Goal: Check status: Check status

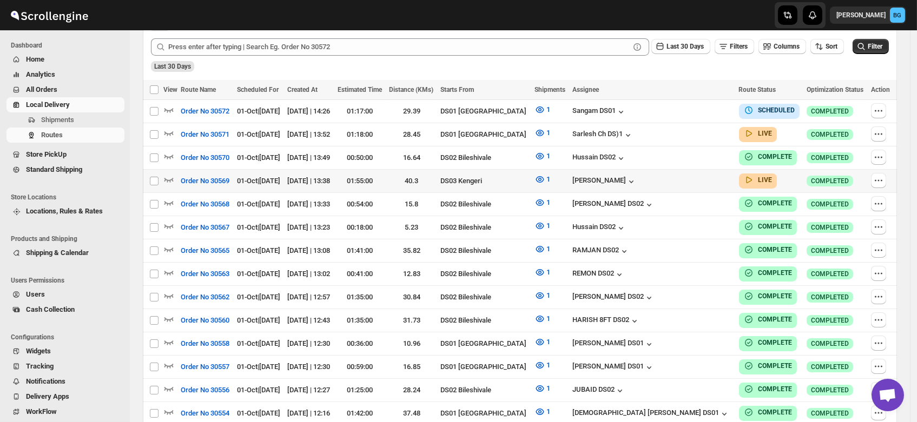
scroll to position [274, 0]
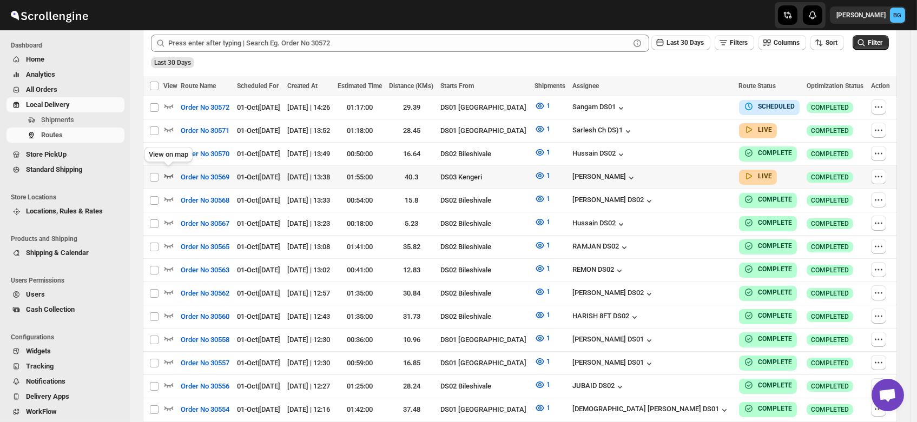
click at [166, 175] on icon "button" at bounding box center [168, 177] width 9 height 4
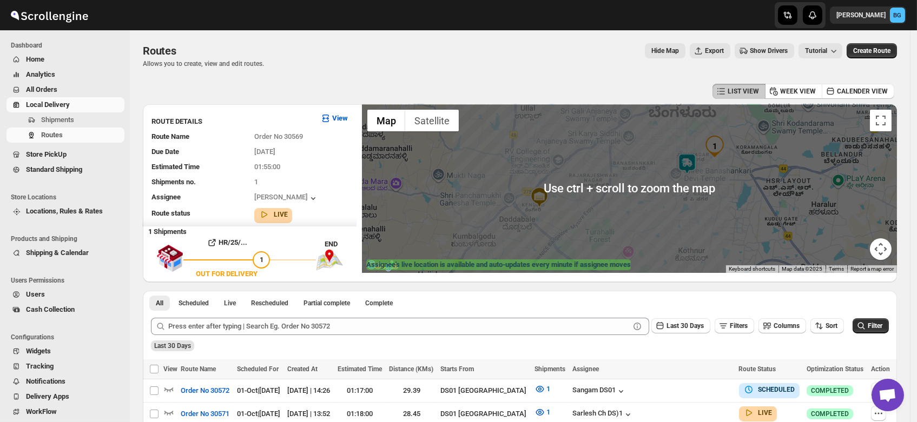
scroll to position [3, 0]
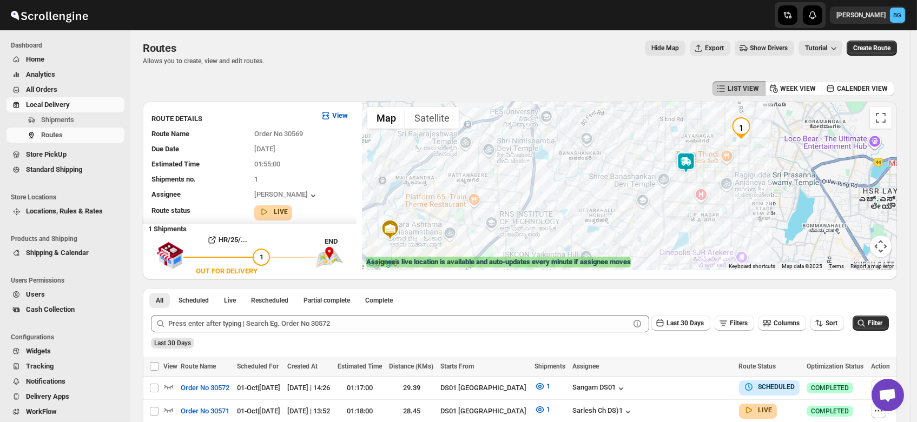
click at [689, 157] on img at bounding box center [686, 163] width 22 height 22
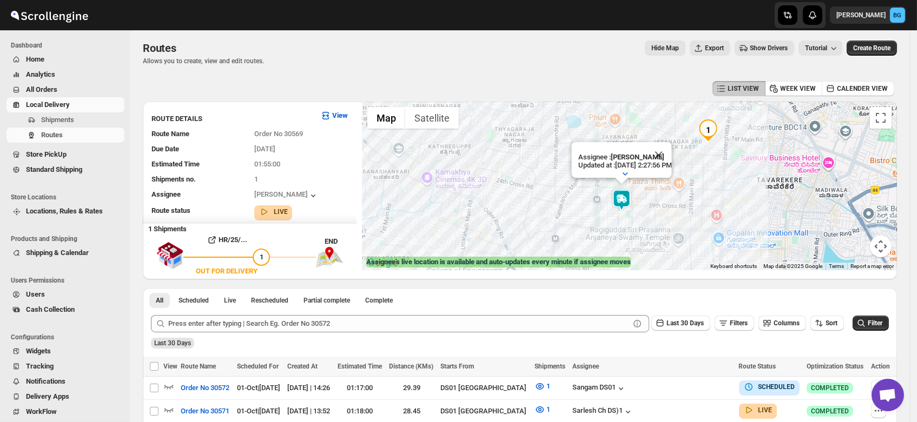
drag, startPoint x: 707, startPoint y: 226, endPoint x: 671, endPoint y: 211, distance: 38.6
click at [671, 211] on div "Assignee : Satish kumar veera Updated at : 10/1/2025, 2:27:56 PM Duty mode Enab…" at bounding box center [629, 186] width 535 height 169
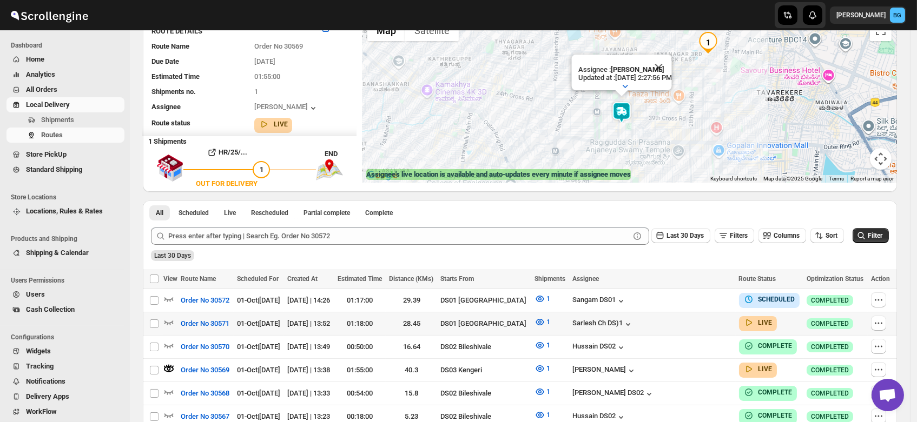
scroll to position [91, 0]
click at [166, 366] on icon "button" at bounding box center [168, 368] width 11 height 11
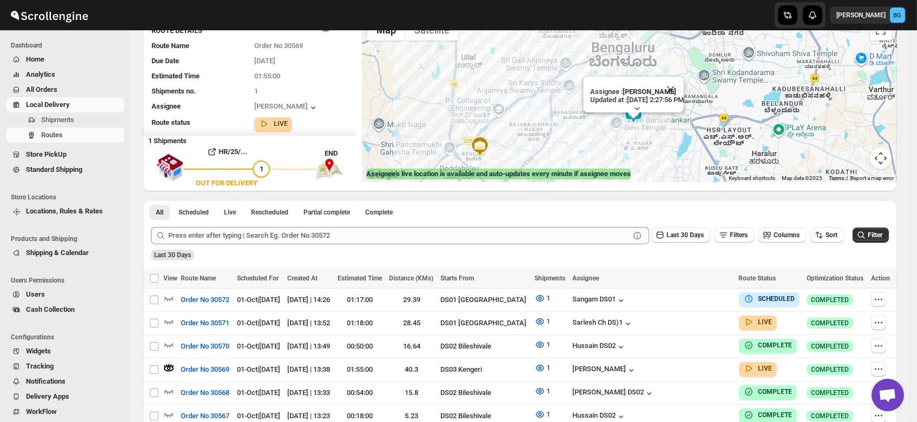
drag, startPoint x: 708, startPoint y: 90, endPoint x: 642, endPoint y: 135, distance: 79.5
click at [642, 135] on div "Assignee : Satish kumar veera Updated at : 10/1/2025, 2:27:56 PM Duty mode Enab…" at bounding box center [629, 98] width 535 height 169
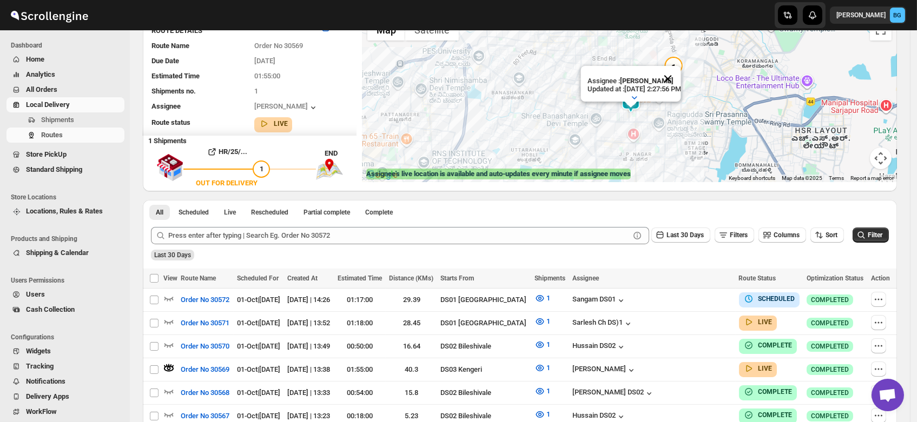
click at [681, 68] on button "Close" at bounding box center [668, 79] width 26 height 26
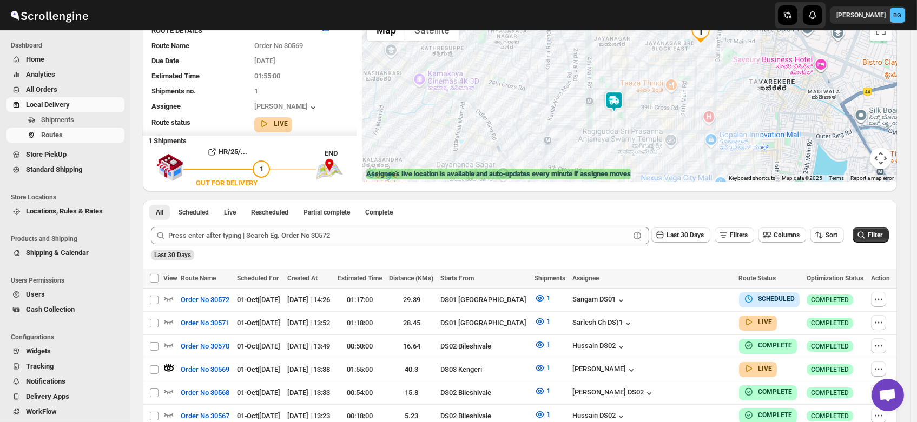
click at [620, 101] on img at bounding box center [614, 102] width 22 height 22
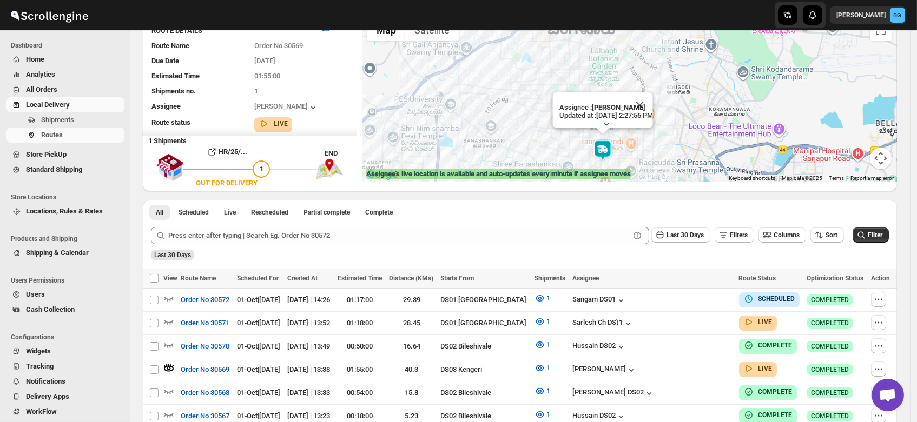
drag, startPoint x: 714, startPoint y: 89, endPoint x: 651, endPoint y: 149, distance: 86.9
click at [651, 149] on div "Assignee : Satish kumar veera Updated at : 10/1/2025, 2:27:56 PM Duty mode Enab…" at bounding box center [629, 98] width 535 height 169
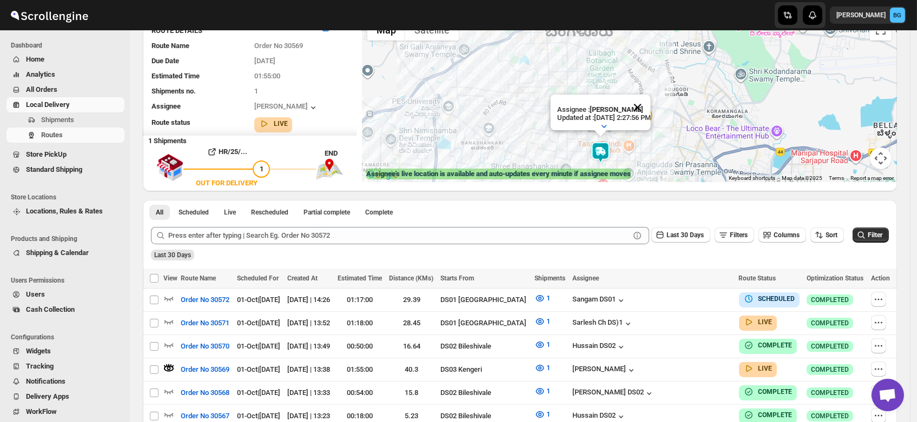
click at [650, 98] on button "Close" at bounding box center [637, 108] width 26 height 26
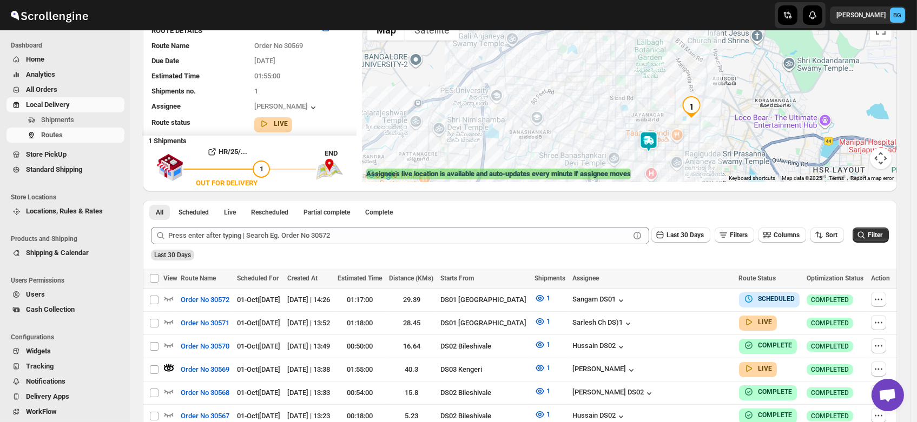
drag, startPoint x: 619, startPoint y: 129, endPoint x: 671, endPoint y: 116, distance: 53.0
click at [671, 116] on div at bounding box center [629, 98] width 535 height 169
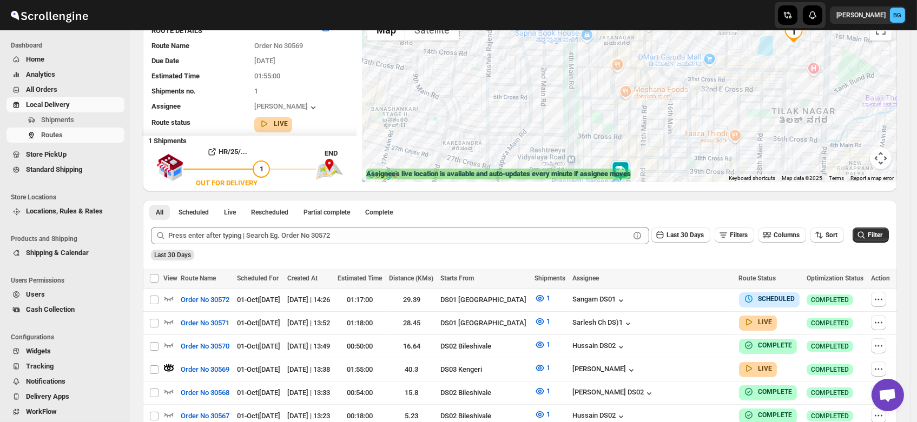
drag, startPoint x: 683, startPoint y: 129, endPoint x: 703, endPoint y: 40, distance: 91.6
click at [703, 40] on div at bounding box center [629, 98] width 535 height 169
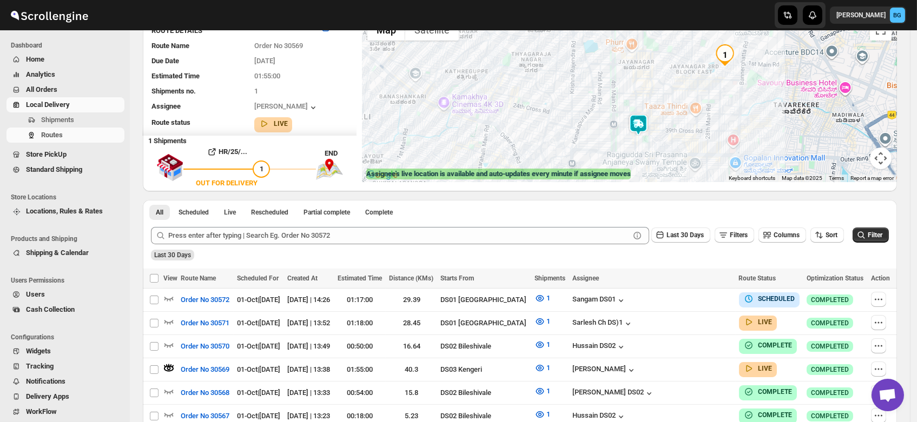
drag, startPoint x: 733, startPoint y: 62, endPoint x: 710, endPoint y: 90, distance: 36.9
click at [710, 90] on div at bounding box center [629, 98] width 535 height 169
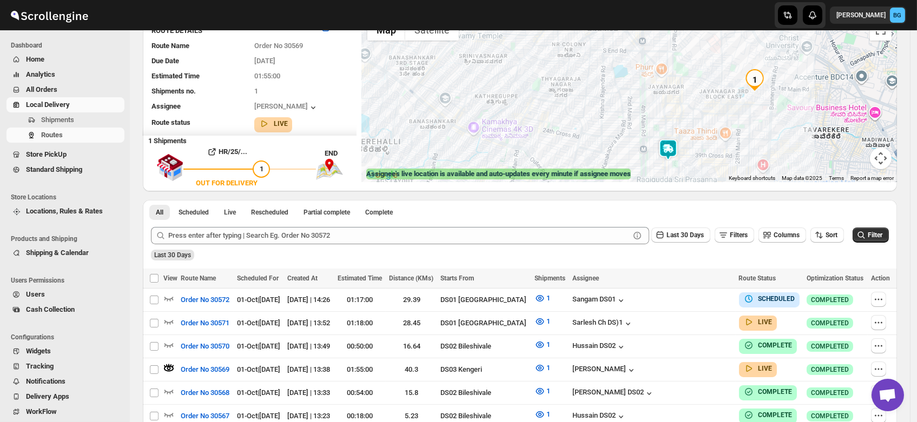
drag, startPoint x: 726, startPoint y: 94, endPoint x: 757, endPoint y: 121, distance: 41.1
click at [757, 121] on div at bounding box center [629, 98] width 535 height 169
click at [671, 146] on img at bounding box center [668, 150] width 22 height 22
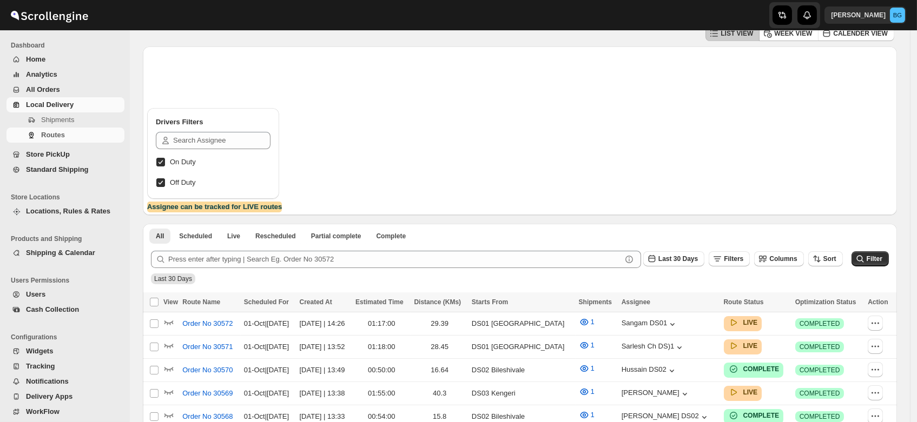
scroll to position [91, 0]
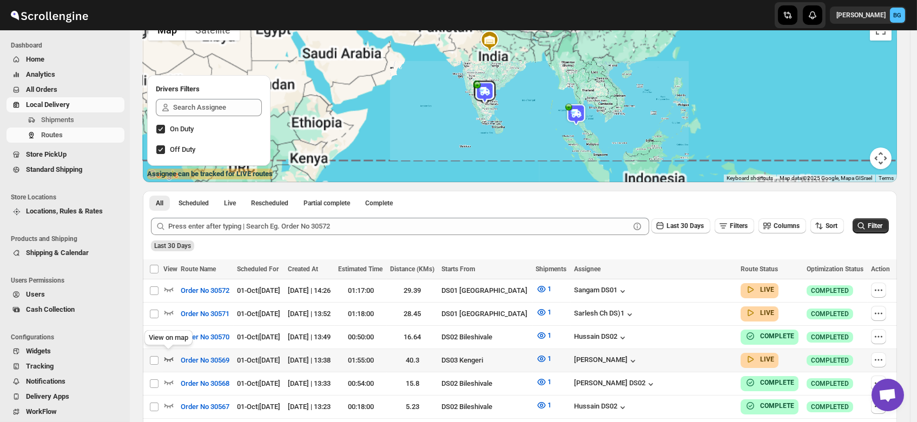
click at [165, 355] on icon "button" at bounding box center [168, 359] width 11 height 11
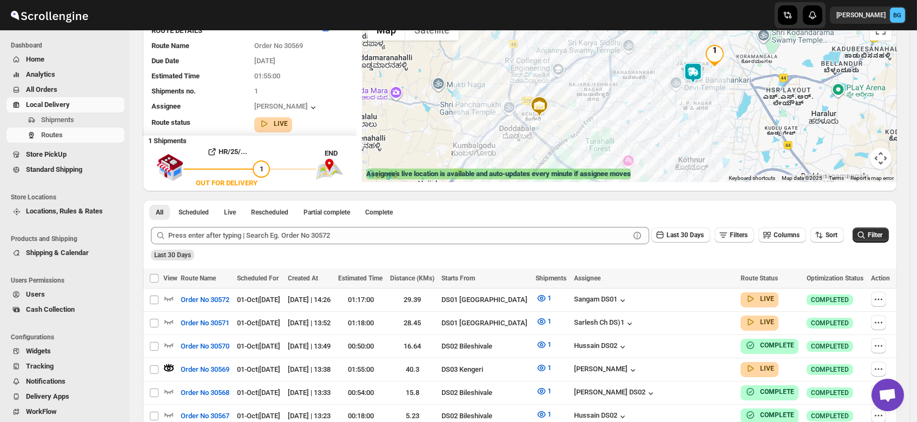
click at [697, 72] on img at bounding box center [693, 73] width 22 height 22
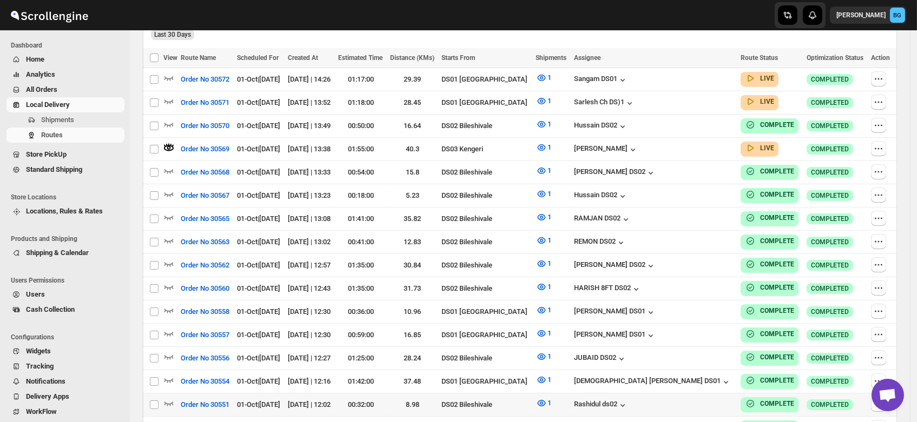
scroll to position [317, 0]
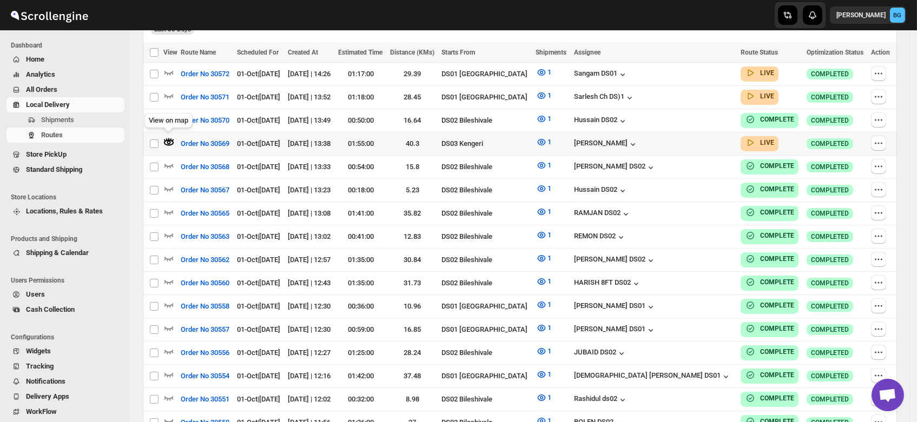
click at [168, 141] on icon "button" at bounding box center [169, 143] width 4 height 4
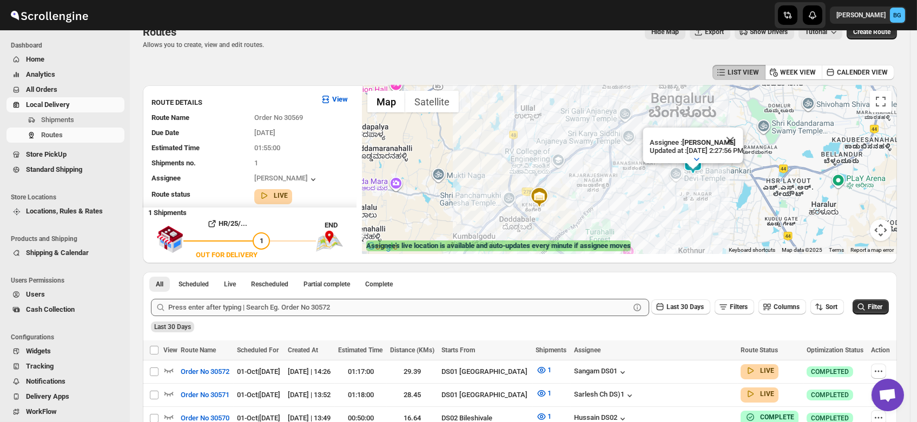
scroll to position [0, 0]
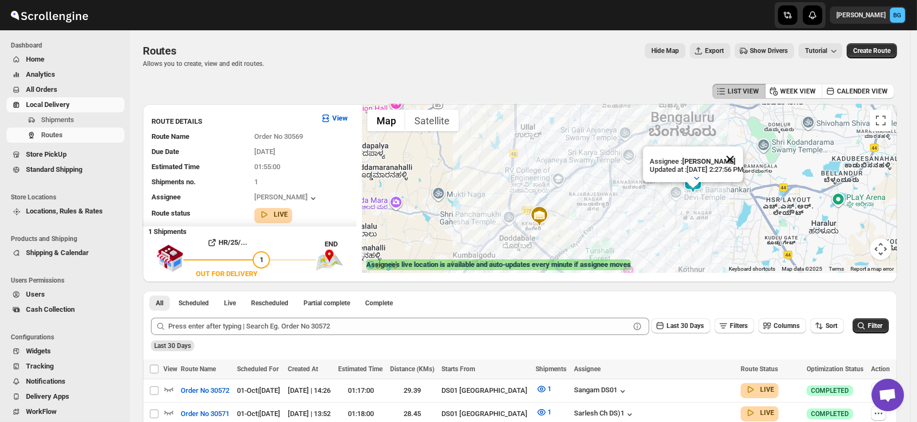
click at [743, 148] on button "Close" at bounding box center [730, 160] width 26 height 26
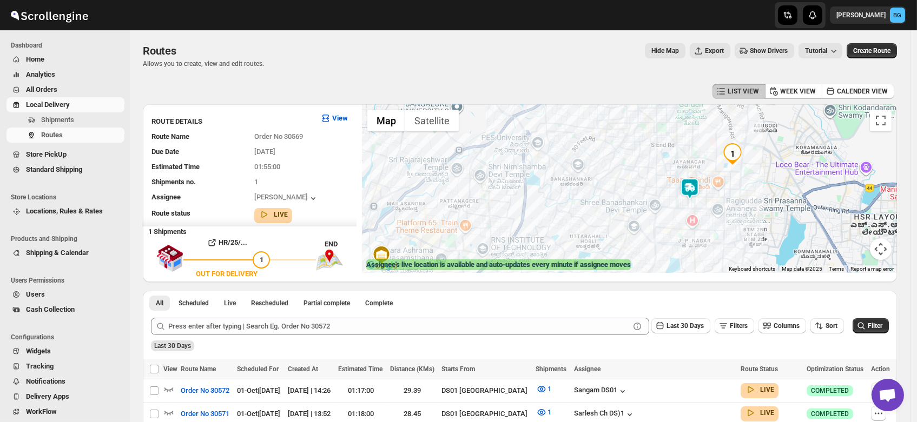
click at [694, 185] on img at bounding box center [690, 189] width 22 height 22
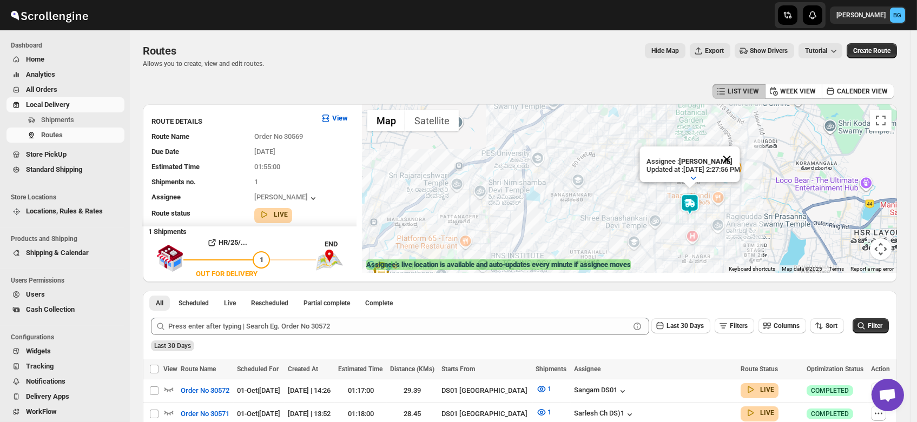
click at [740, 150] on button "Close" at bounding box center [727, 160] width 26 height 26
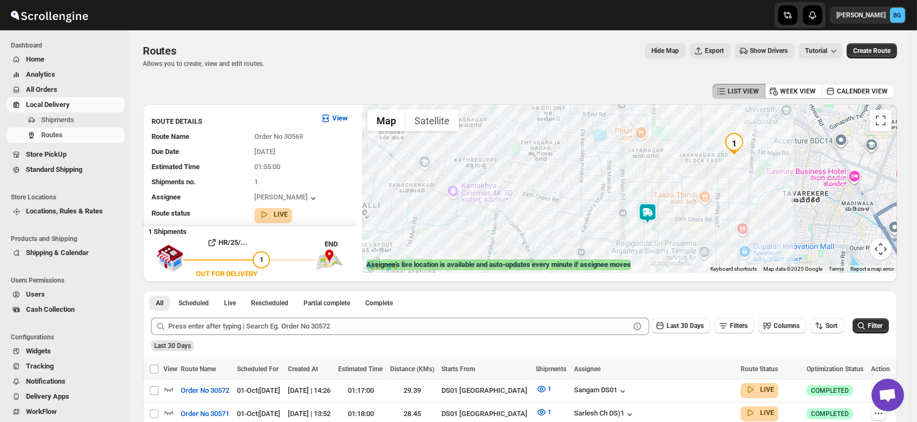
drag, startPoint x: 713, startPoint y: 194, endPoint x: 681, endPoint y: 173, distance: 38.3
click at [681, 173] on div at bounding box center [629, 188] width 535 height 169
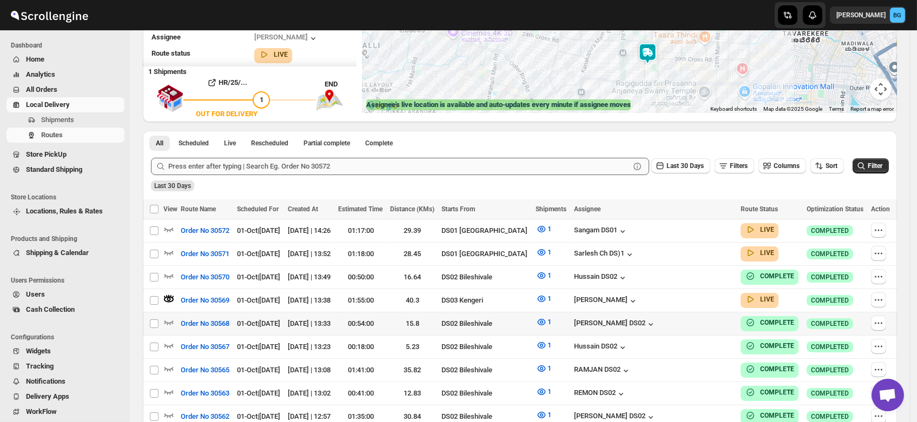
scroll to position [161, 0]
click at [169, 295] on icon "button" at bounding box center [168, 296] width 1 height 3
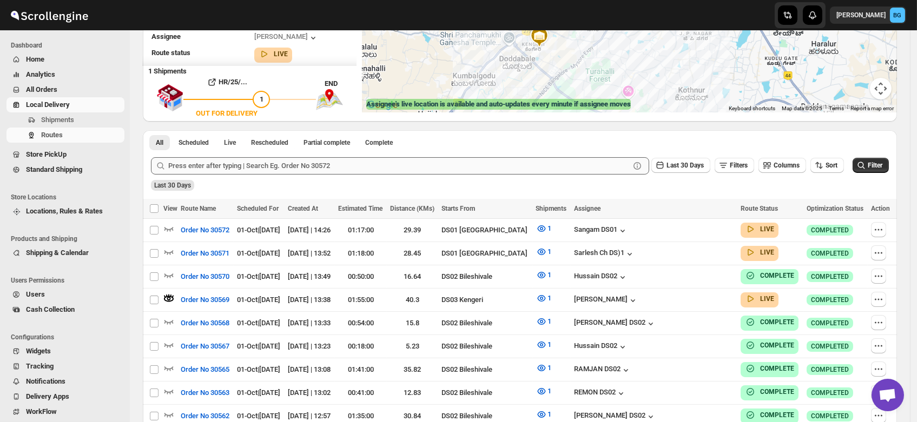
scroll to position [0, 0]
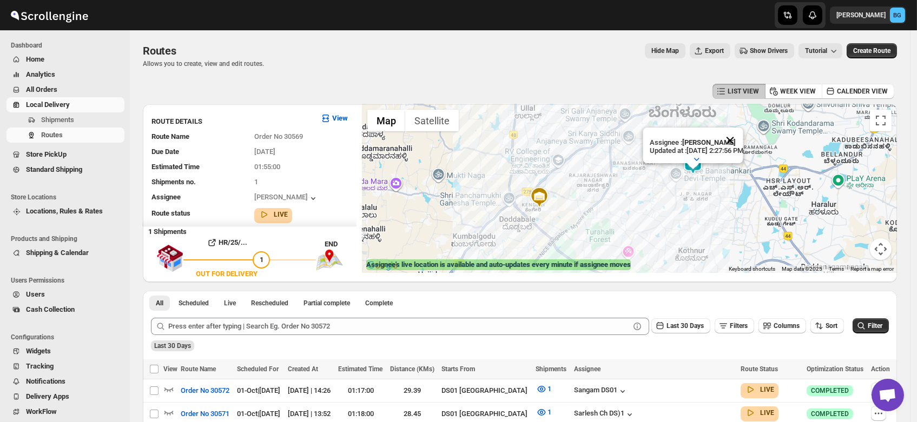
click at [743, 128] on button "Close" at bounding box center [730, 141] width 26 height 26
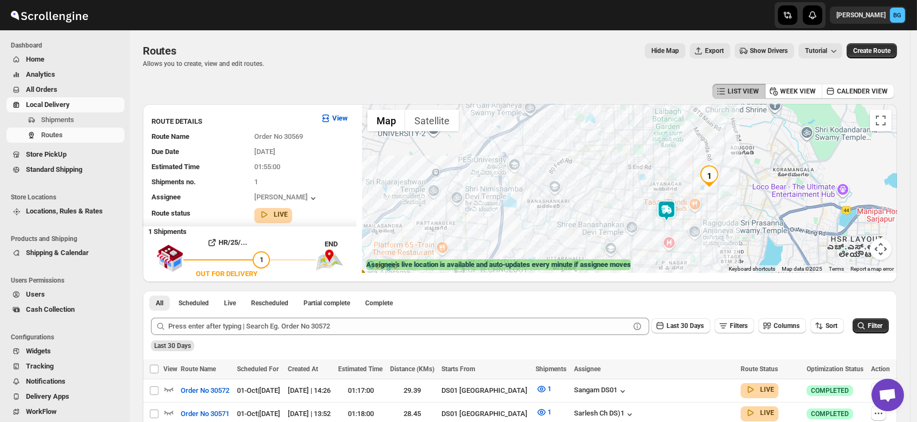
drag, startPoint x: 727, startPoint y: 159, endPoint x: 712, endPoint y: 207, distance: 49.8
click at [712, 207] on div at bounding box center [629, 188] width 535 height 169
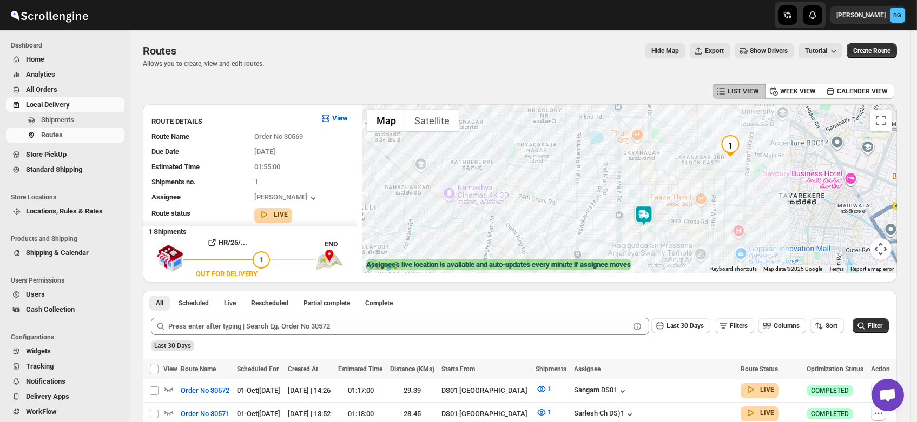
click at [652, 215] on img at bounding box center [644, 216] width 22 height 22
click at [641, 215] on img at bounding box center [644, 216] width 22 height 22
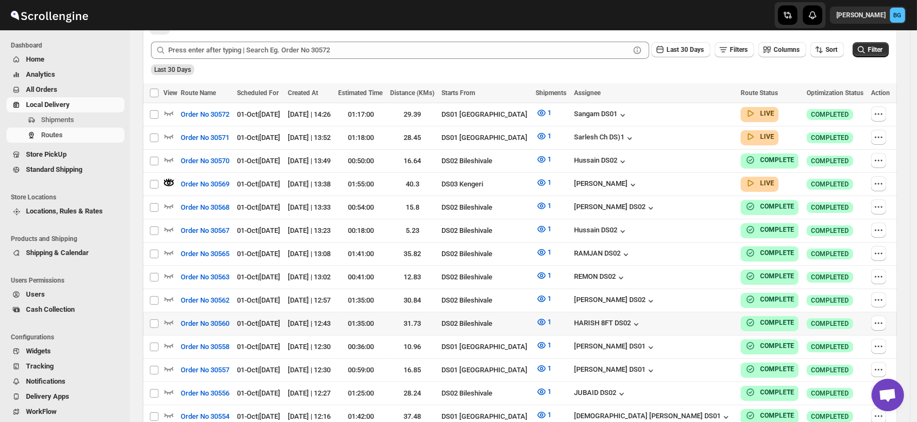
scroll to position [278, 0]
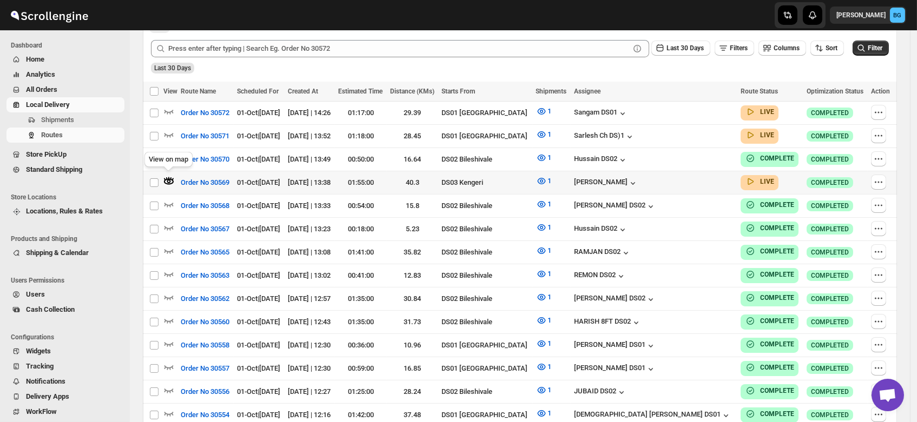
click at [166, 177] on icon "button" at bounding box center [168, 181] width 11 height 11
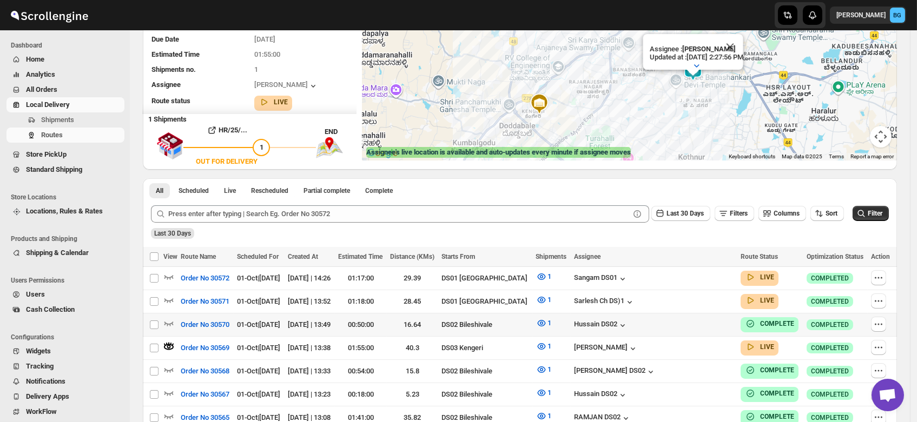
scroll to position [112, 0]
click at [169, 345] on icon "button" at bounding box center [168, 347] width 11 height 11
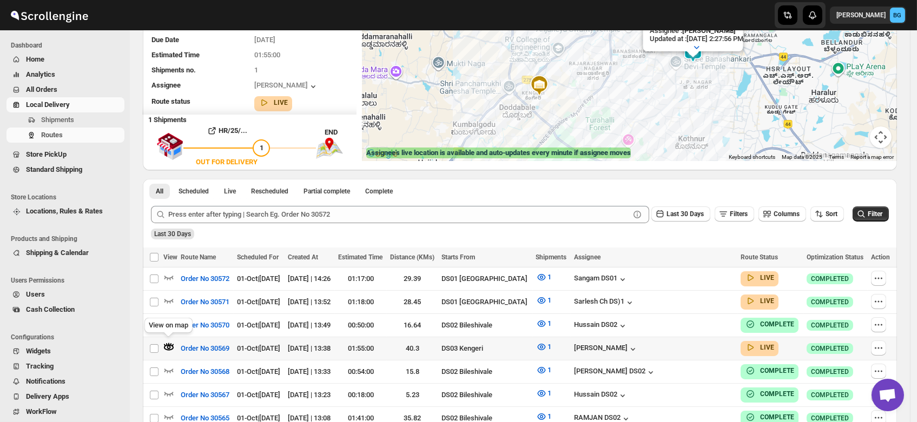
click at [169, 345] on icon "button" at bounding box center [168, 347] width 11 height 11
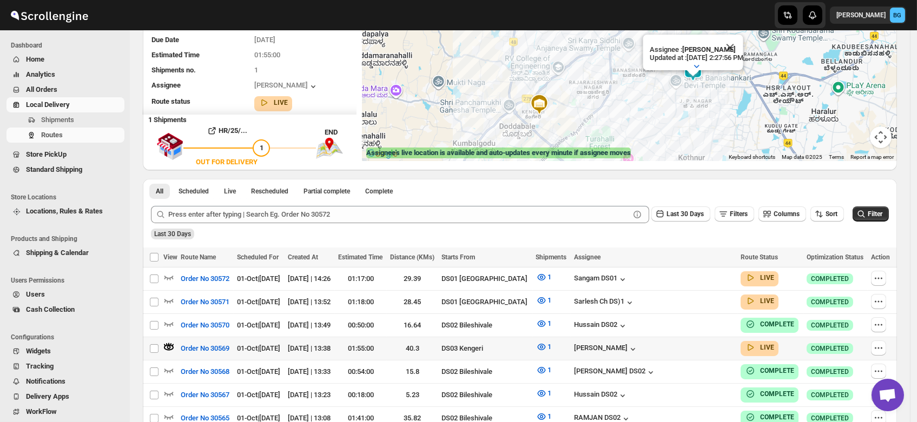
click at [169, 345] on icon "button" at bounding box center [168, 347] width 11 height 11
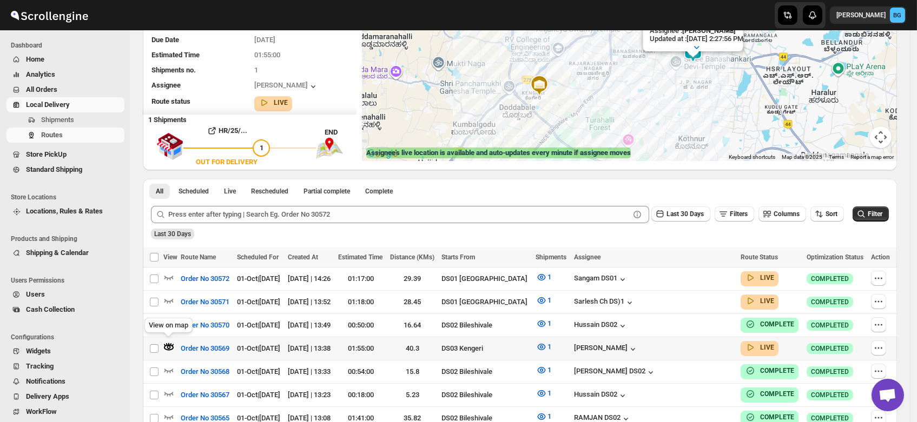
click at [169, 345] on icon "button" at bounding box center [168, 347] width 11 height 11
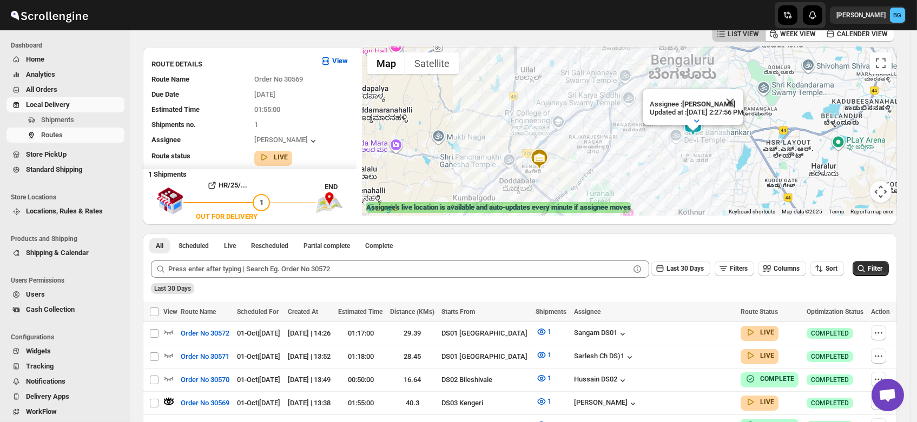
scroll to position [55, 0]
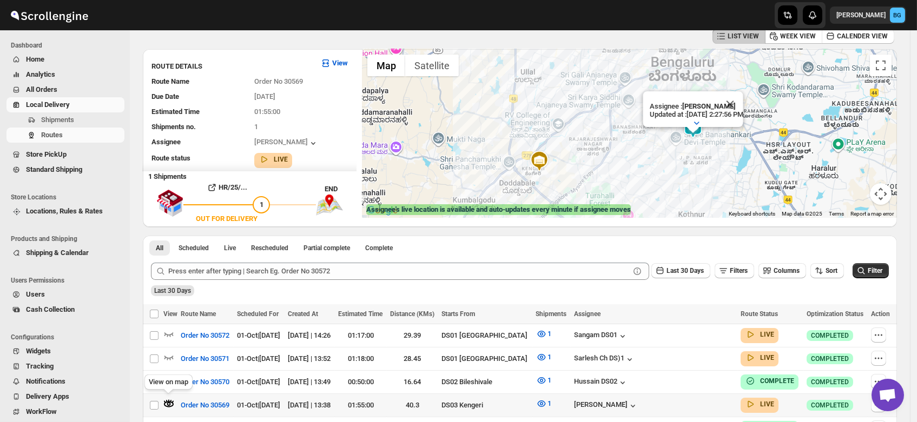
click at [167, 401] on icon "button" at bounding box center [168, 404] width 11 height 11
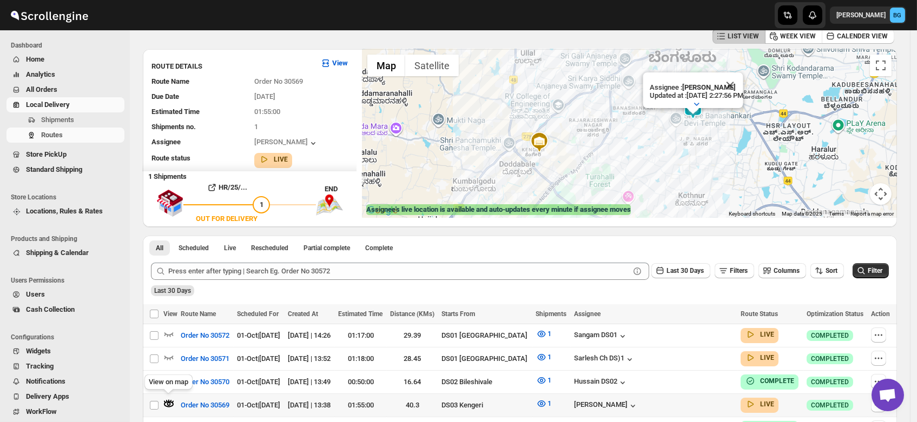
click at [167, 401] on icon "button" at bounding box center [168, 404] width 11 height 11
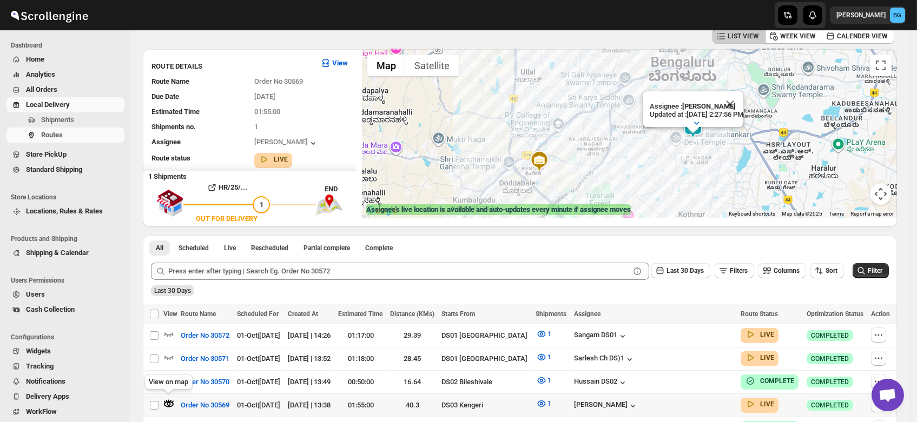
click at [167, 401] on icon "button" at bounding box center [168, 404] width 11 height 11
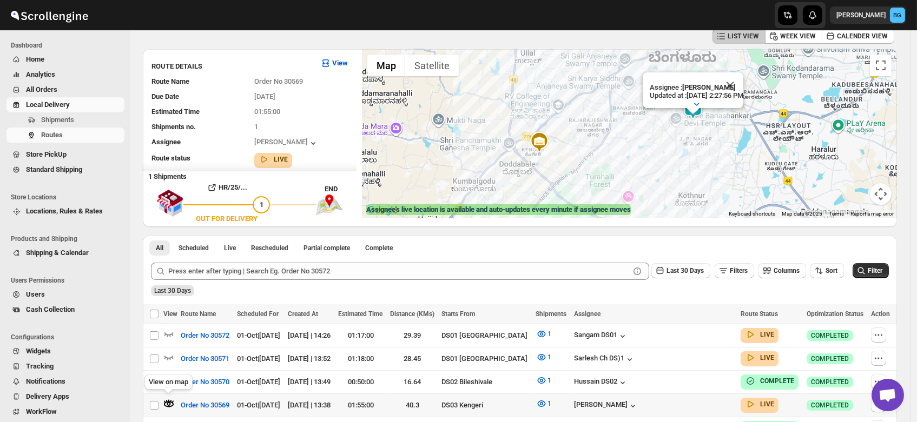
click at [167, 401] on icon "button" at bounding box center [168, 404] width 11 height 11
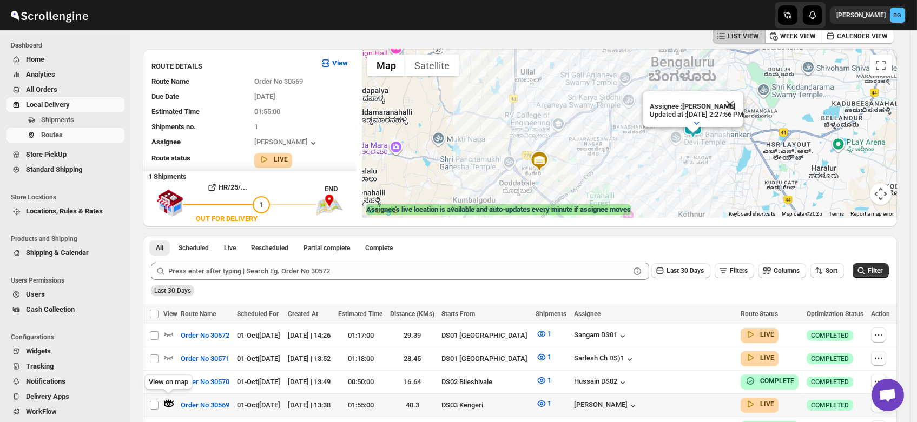
click at [167, 401] on icon "button" at bounding box center [168, 404] width 11 height 11
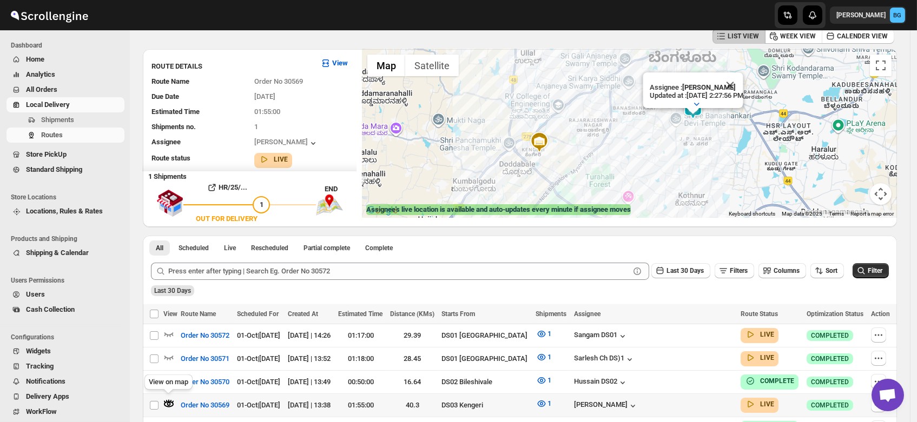
click at [167, 401] on icon "button" at bounding box center [168, 404] width 11 height 11
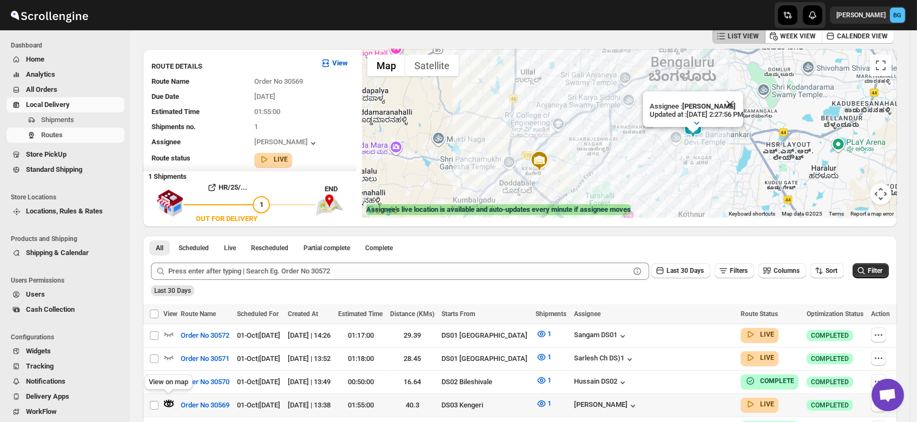
click at [167, 401] on icon "button" at bounding box center [168, 404] width 11 height 11
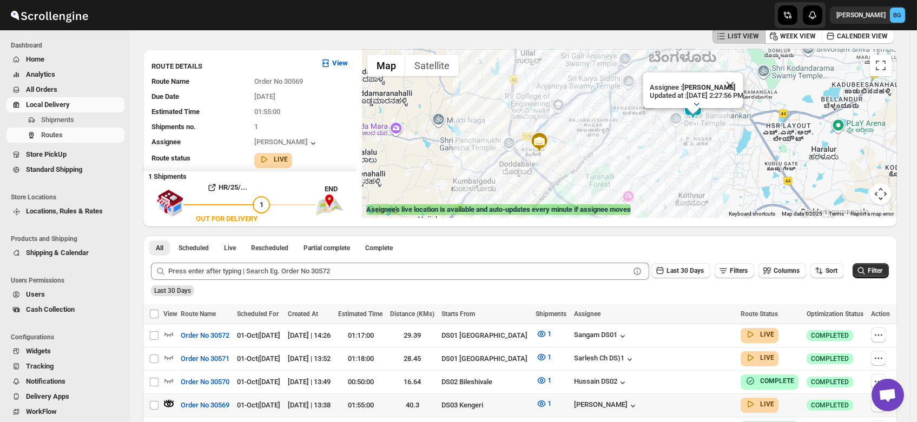
click at [167, 401] on icon "button" at bounding box center [168, 404] width 11 height 11
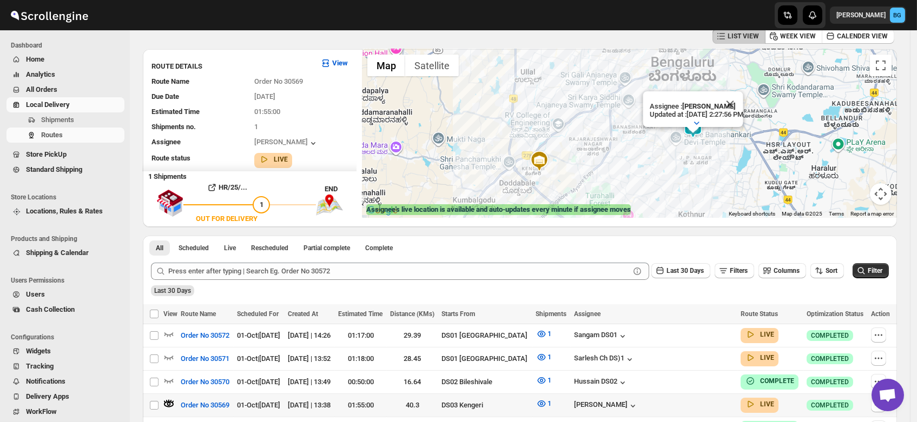
click at [167, 401] on icon "button" at bounding box center [168, 404] width 11 height 11
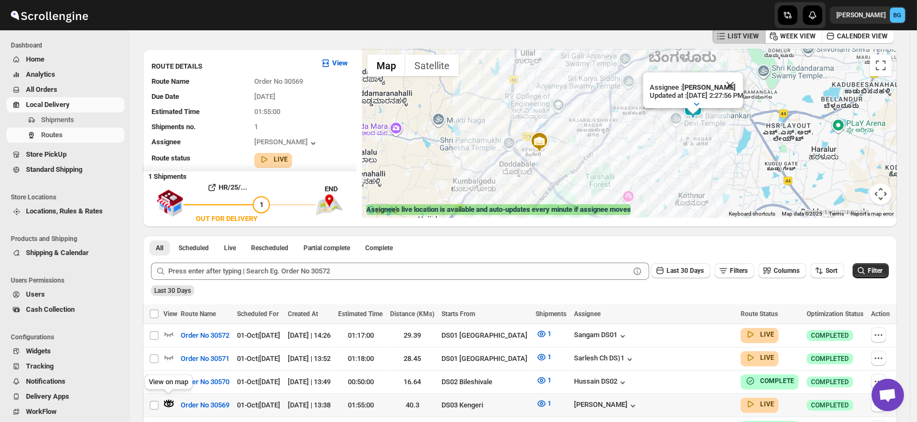
click at [167, 401] on icon "button" at bounding box center [168, 404] width 11 height 11
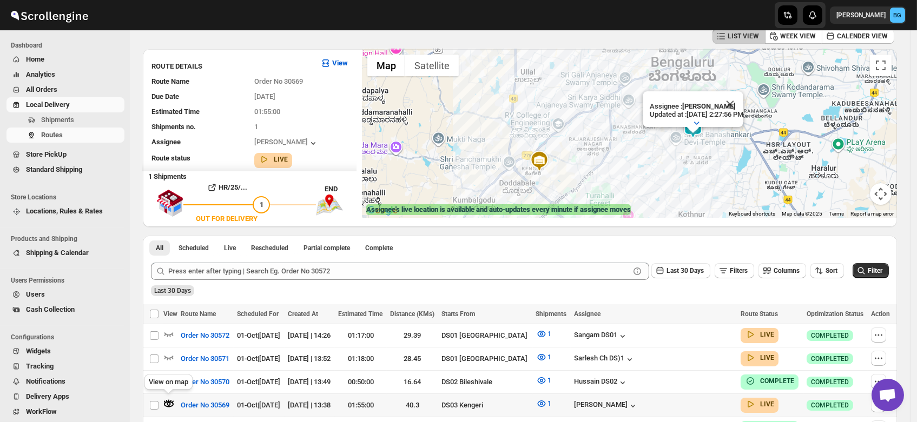
click at [167, 401] on icon "button" at bounding box center [168, 404] width 11 height 11
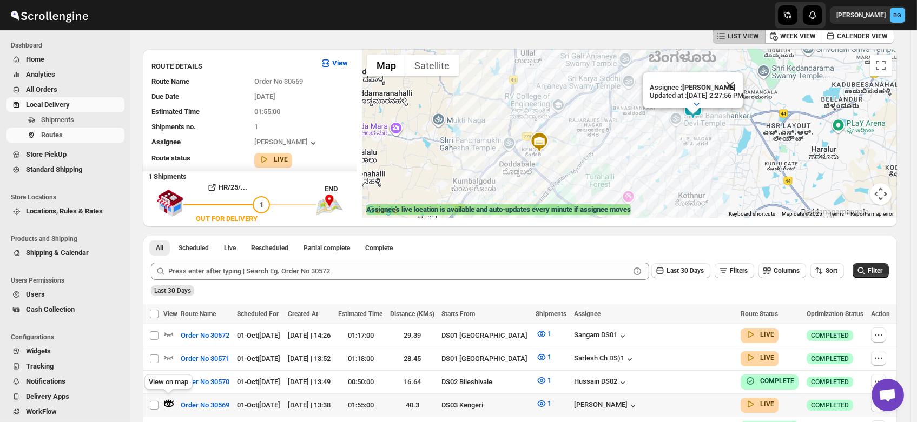
click at [167, 401] on icon "button" at bounding box center [168, 404] width 11 height 11
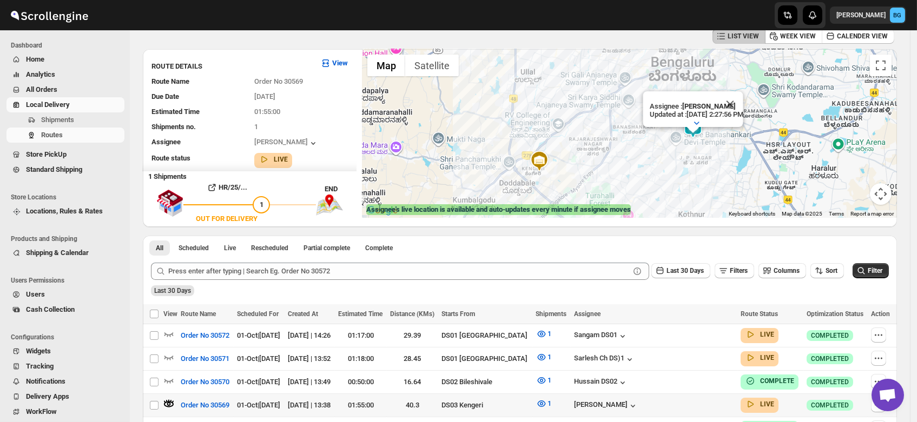
click at [167, 401] on icon "button" at bounding box center [168, 404] width 11 height 11
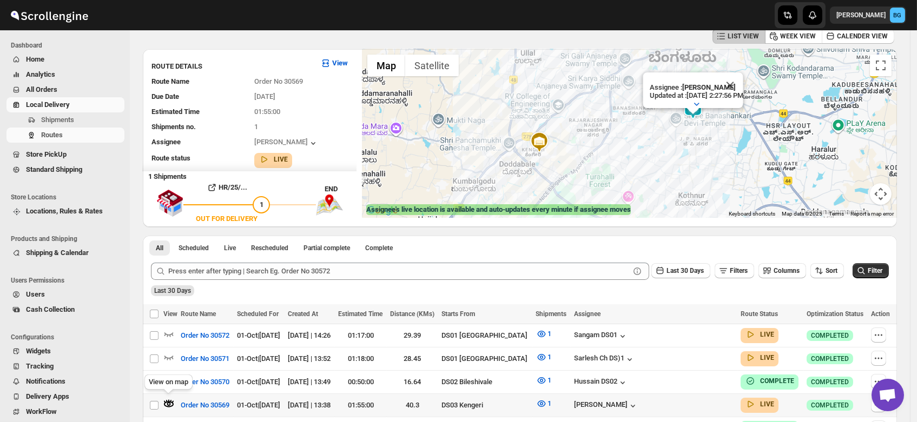
click at [167, 401] on icon "button" at bounding box center [168, 404] width 11 height 11
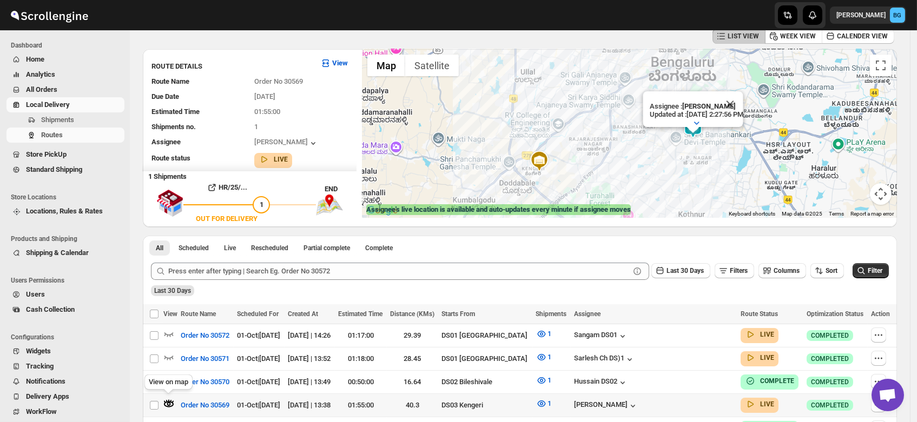
click at [167, 401] on icon "button" at bounding box center [168, 404] width 11 height 11
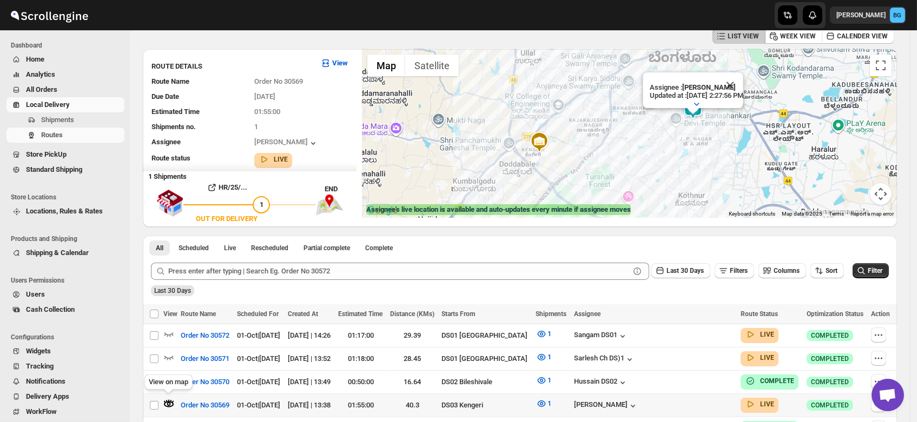
click at [167, 401] on icon "button" at bounding box center [168, 404] width 11 height 11
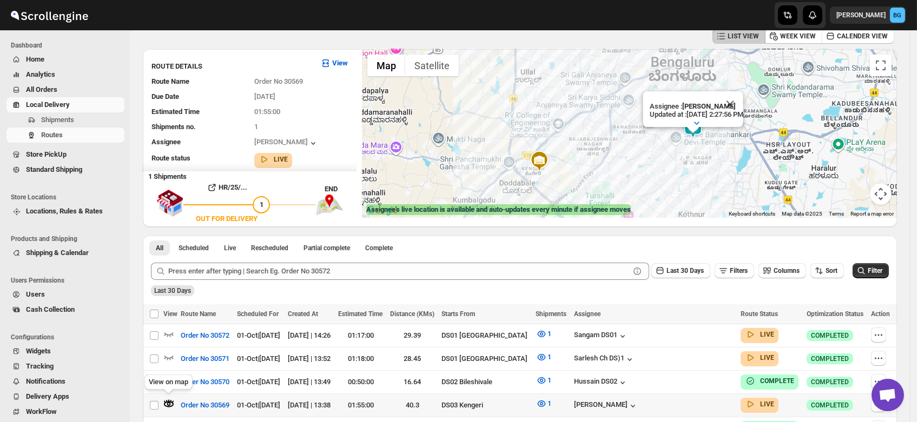
click at [167, 401] on icon "button" at bounding box center [168, 404] width 11 height 11
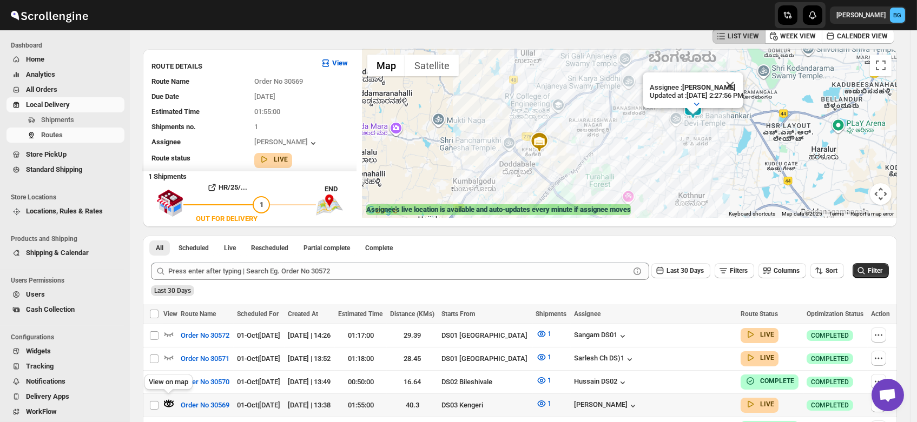
click at [167, 401] on icon "button" at bounding box center [168, 404] width 11 height 11
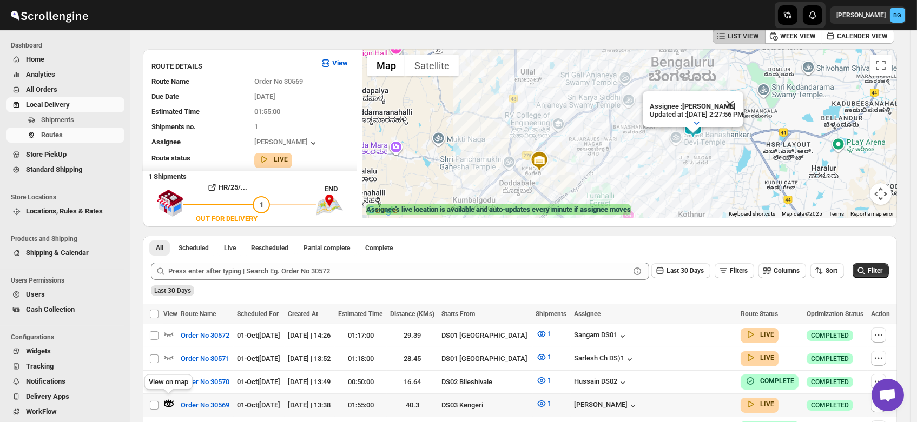
click at [167, 401] on icon "button" at bounding box center [168, 404] width 11 height 11
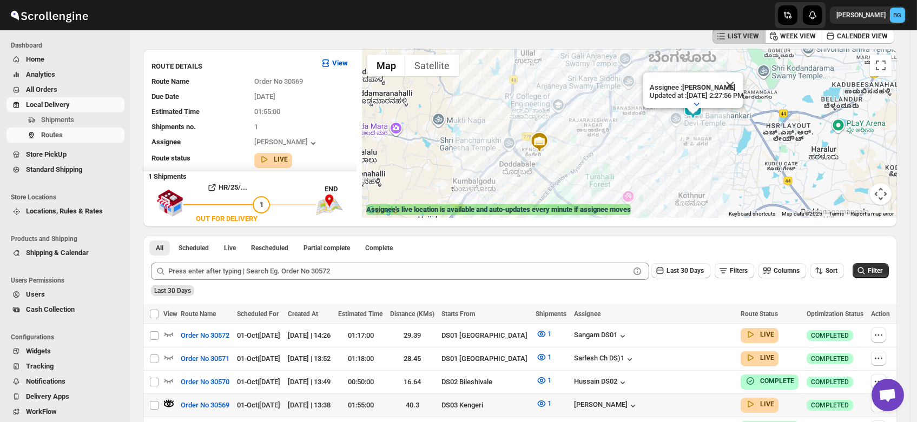
click at [167, 401] on icon "button" at bounding box center [168, 404] width 11 height 11
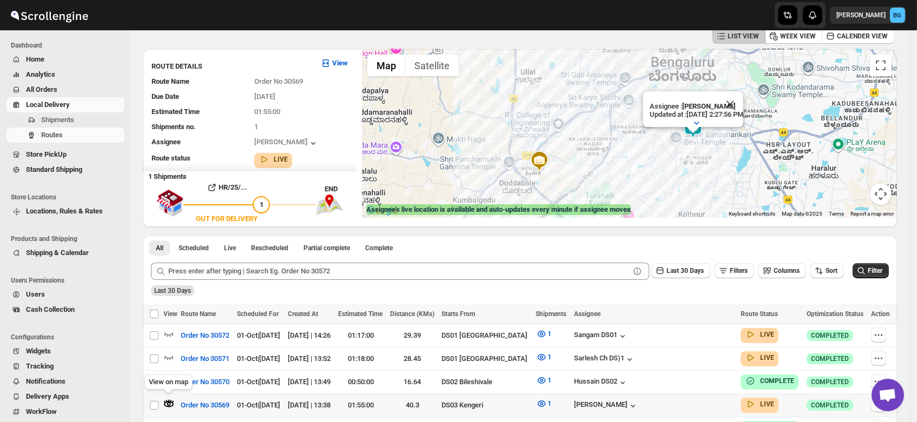
click at [167, 401] on icon "button" at bounding box center [168, 404] width 11 height 11
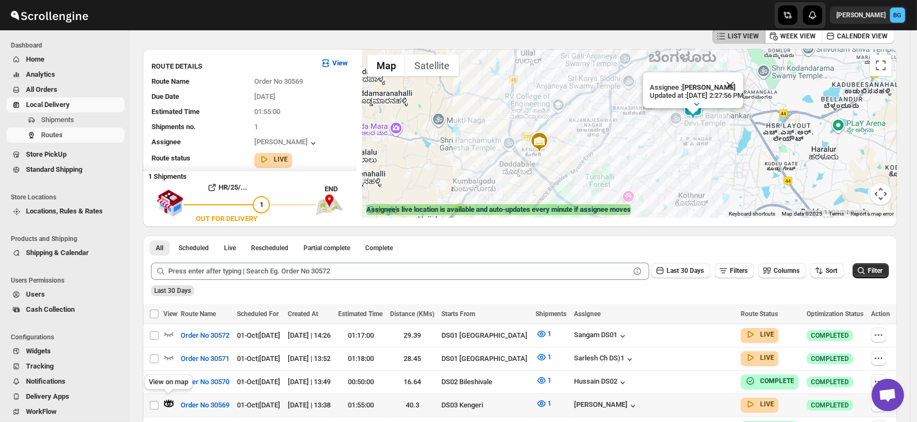
click at [167, 401] on icon "button" at bounding box center [168, 404] width 11 height 11
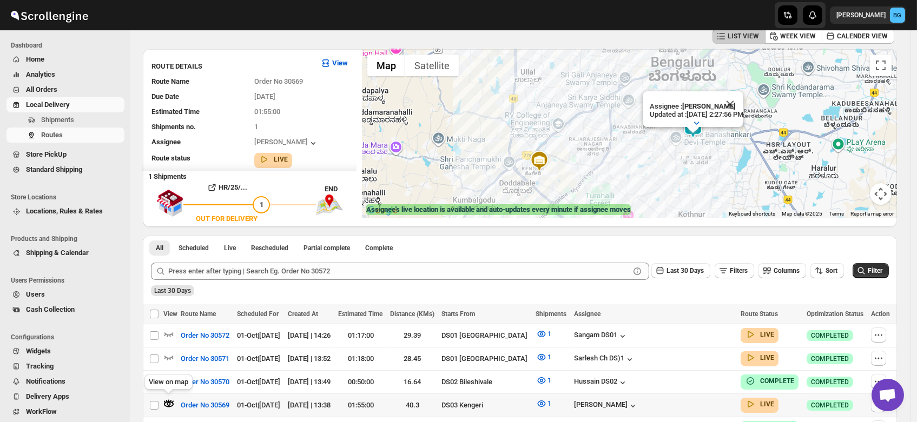
click at [167, 401] on icon "button" at bounding box center [168, 404] width 11 height 11
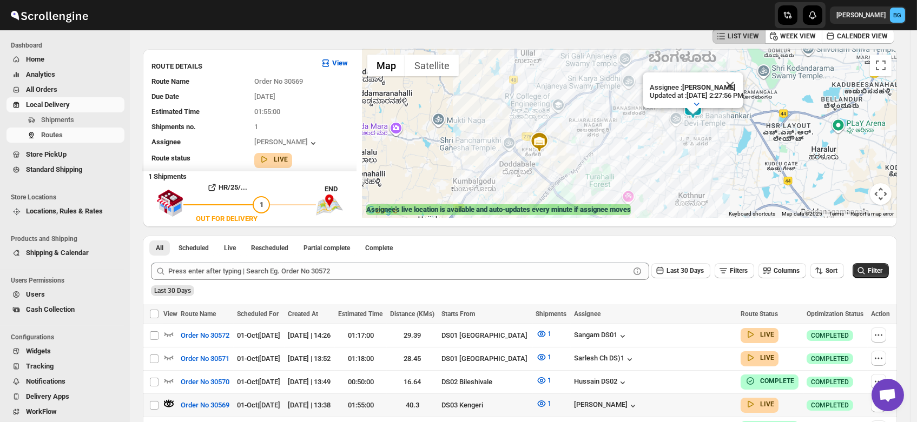
click at [167, 401] on icon "button" at bounding box center [168, 404] width 11 height 11
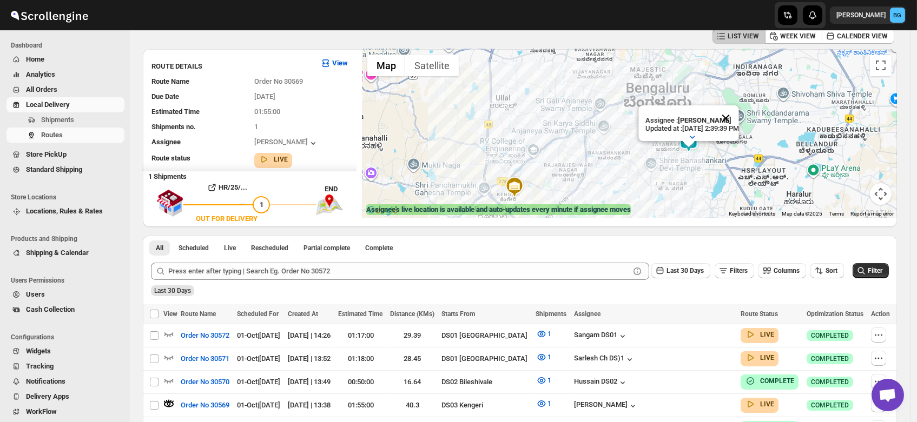
click at [738, 107] on button "Close" at bounding box center [725, 118] width 26 height 26
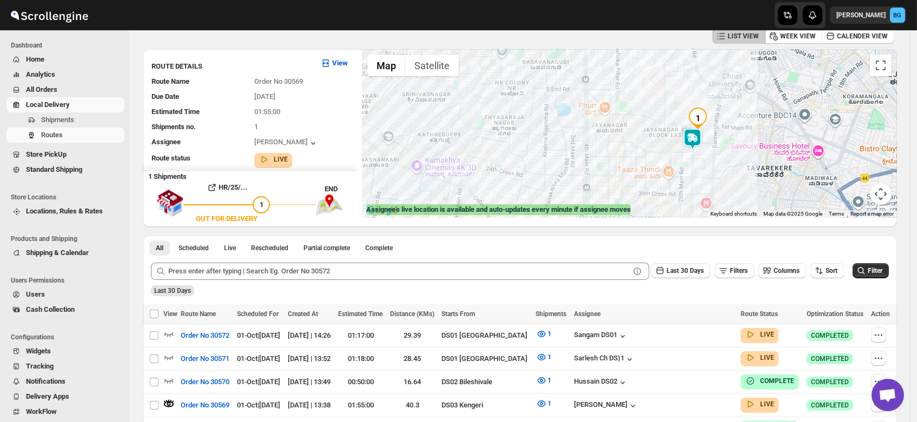
drag, startPoint x: 671, startPoint y: 148, endPoint x: 723, endPoint y: 150, distance: 52.0
click at [723, 150] on div at bounding box center [629, 133] width 535 height 169
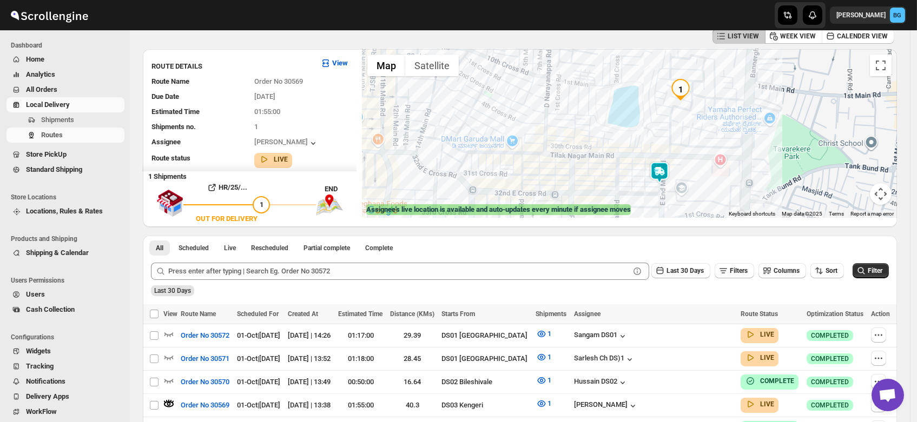
drag, startPoint x: 672, startPoint y: 103, endPoint x: 682, endPoint y: 109, distance: 11.4
click at [682, 109] on div at bounding box center [629, 133] width 535 height 169
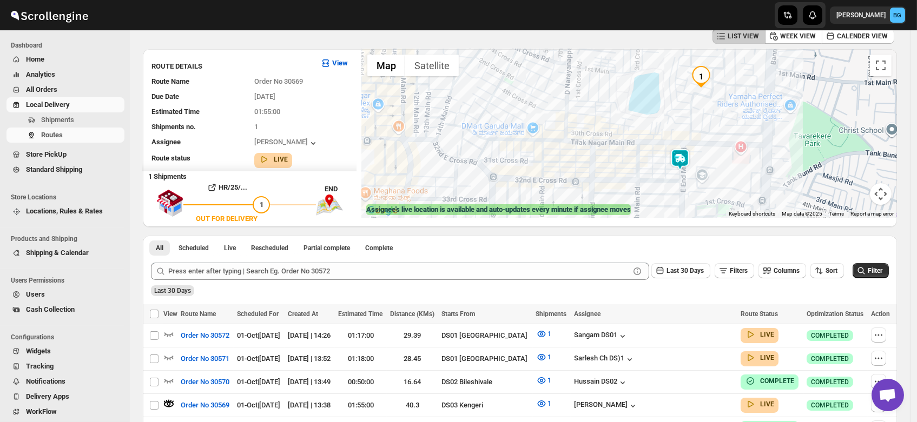
drag, startPoint x: 670, startPoint y: 132, endPoint x: 698, endPoint y: 112, distance: 35.0
click at [698, 112] on div at bounding box center [629, 133] width 535 height 169
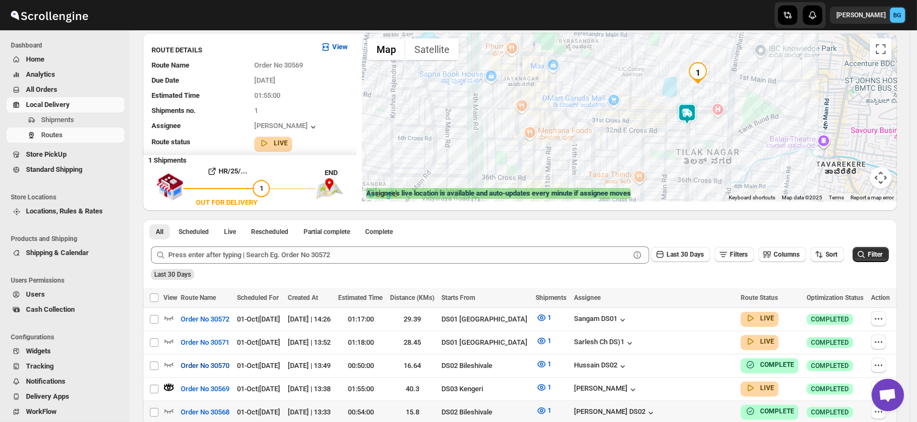
scroll to position [65, 0]
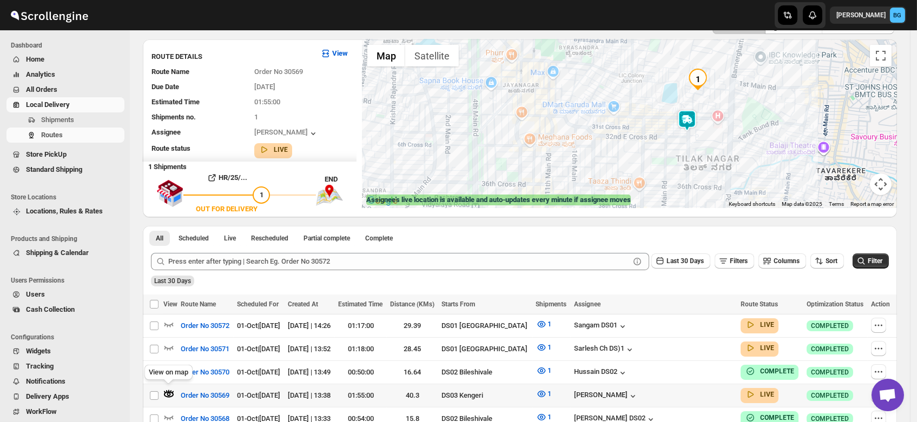
click at [170, 391] on icon "button" at bounding box center [171, 392] width 2 height 3
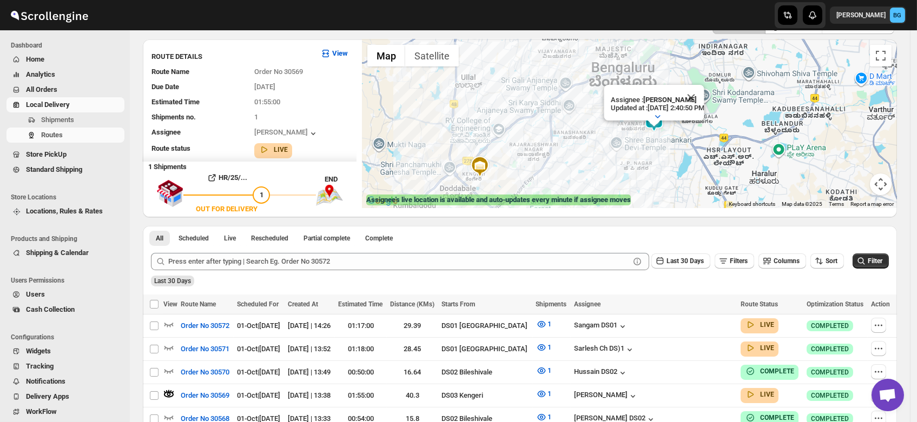
drag, startPoint x: 724, startPoint y: 110, endPoint x: 652, endPoint y: 156, distance: 85.1
click at [652, 156] on div "Assignee : [PERSON_NAME] Updated at : [DATE] 2:40:50 PM Duty mode Enabled Batte…" at bounding box center [629, 123] width 535 height 169
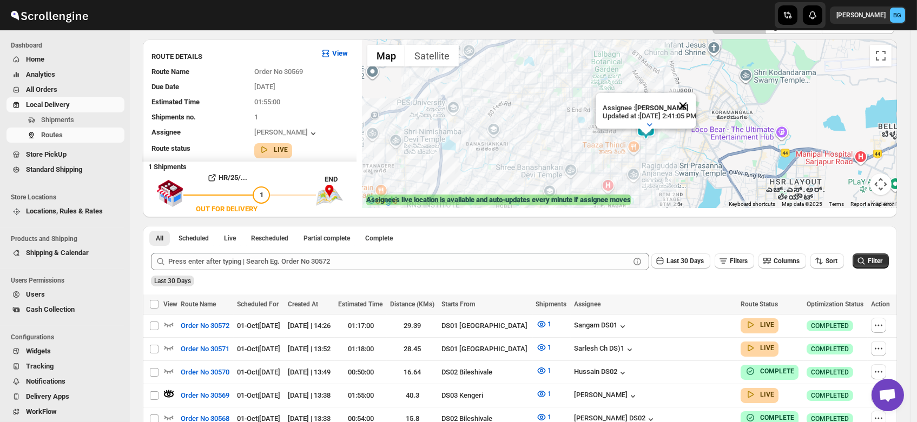
click at [696, 94] on button "Close" at bounding box center [683, 106] width 26 height 26
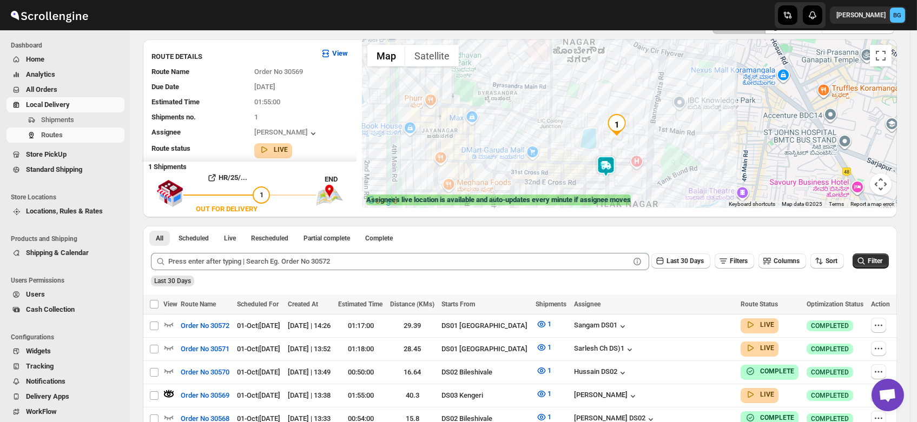
click at [612, 164] on img at bounding box center [606, 167] width 22 height 22
click at [168, 393] on icon "button" at bounding box center [169, 395] width 4 height 4
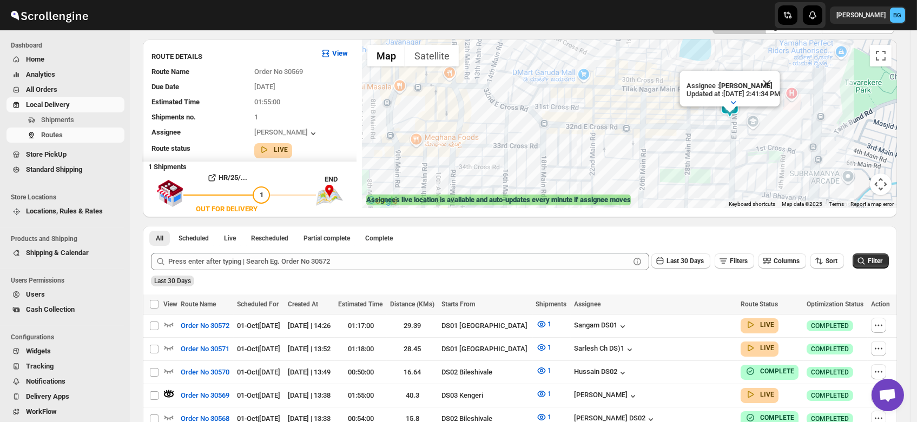
drag, startPoint x: 704, startPoint y: 76, endPoint x: 742, endPoint y: 137, distance: 71.9
click at [742, 137] on div "Assignee : [PERSON_NAME] Updated at : [DATE] 2:41:34 PM Duty mode Enabled Batte…" at bounding box center [629, 123] width 535 height 169
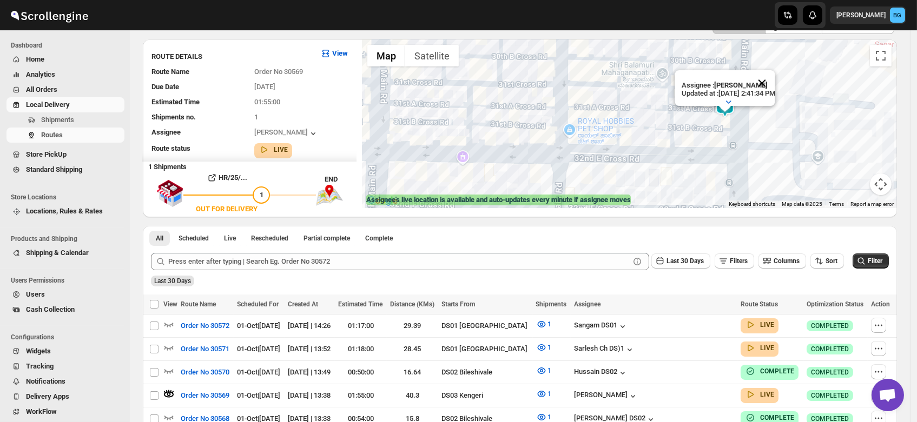
click at [775, 71] on button "Close" at bounding box center [762, 83] width 26 height 26
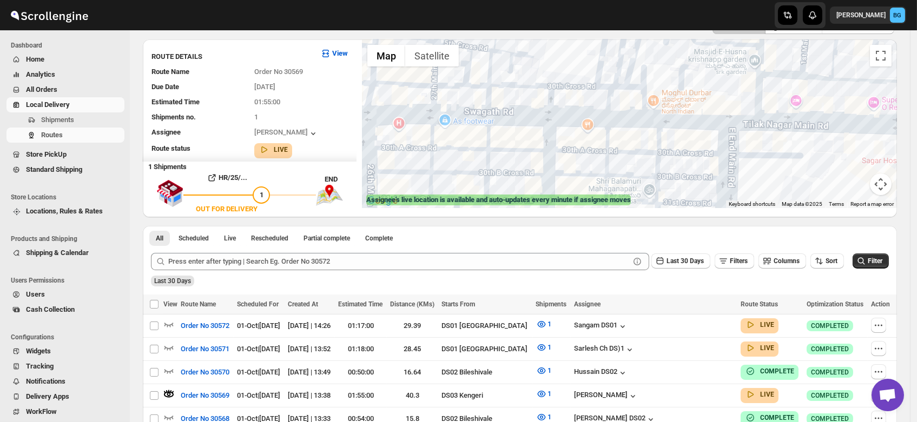
drag, startPoint x: 754, startPoint y: 78, endPoint x: 741, endPoint y: 197, distance: 120.3
click at [741, 197] on div at bounding box center [629, 123] width 535 height 169
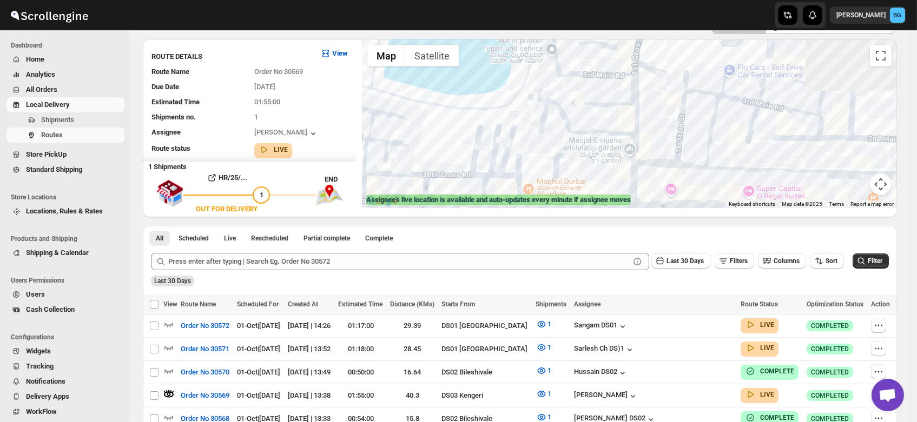
drag, startPoint x: 797, startPoint y: 120, endPoint x: 675, endPoint y: 144, distance: 125.3
click at [675, 144] on div at bounding box center [629, 123] width 535 height 169
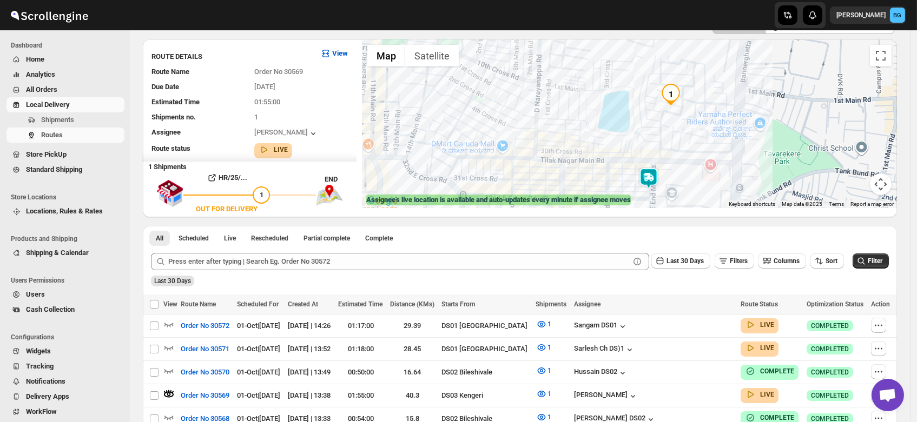
click at [653, 171] on img at bounding box center [649, 179] width 22 height 22
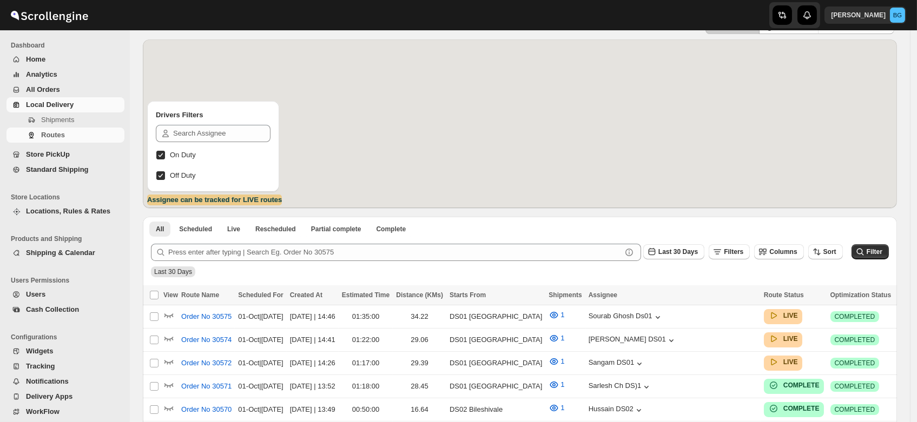
scroll to position [58, 0]
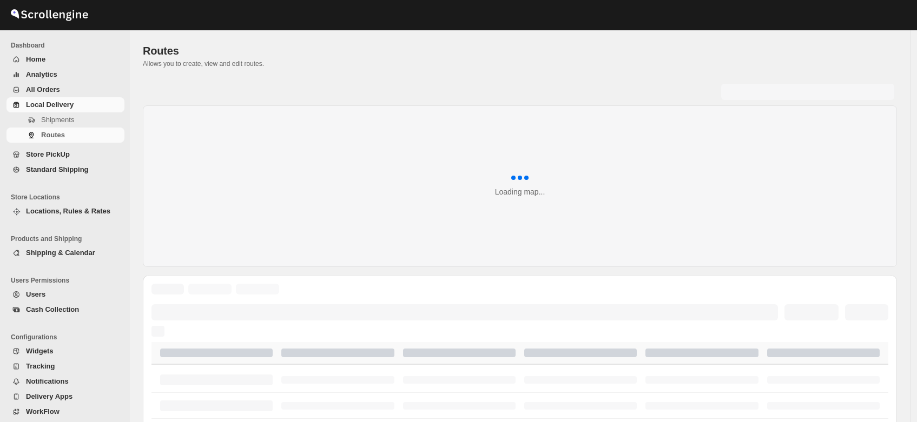
scroll to position [58, 0]
